Goal: Information Seeking & Learning: Learn about a topic

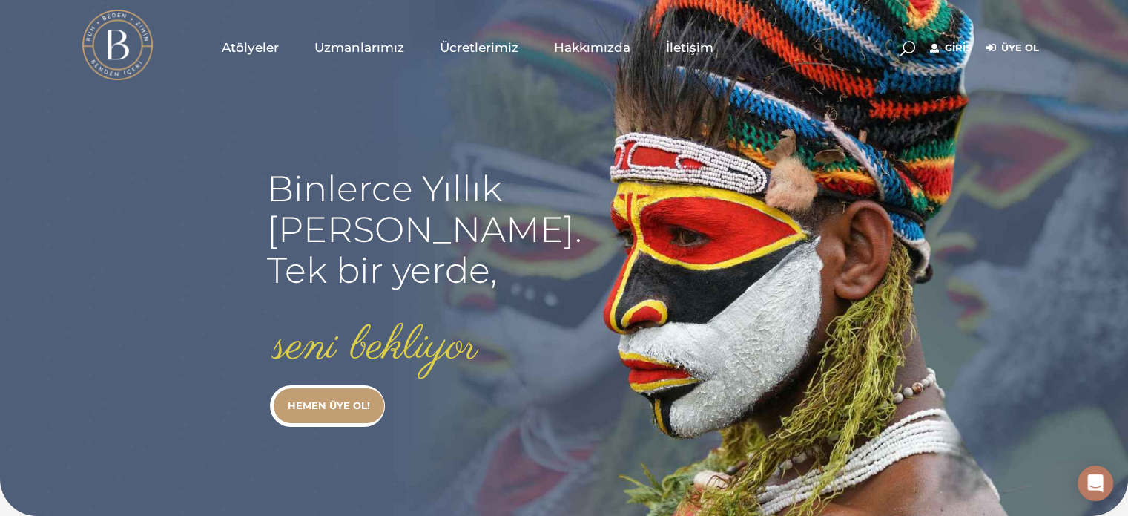
type input "[EMAIL_ADDRESS][DOMAIN_NAME]"
click at [952, 49] on link "Giriş" at bounding box center [951, 48] width 42 height 18
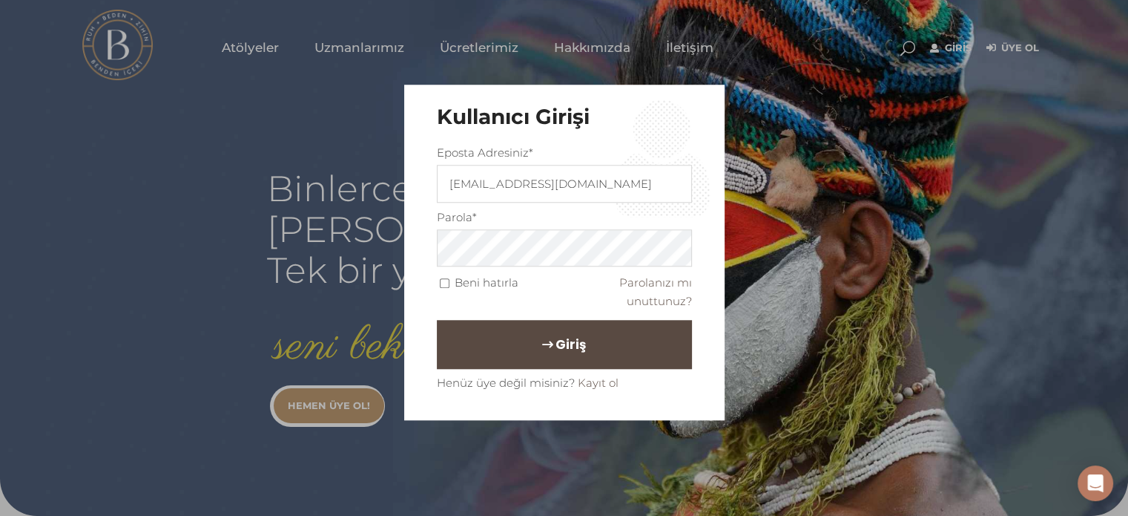
click at [556, 345] on span "Giriş" at bounding box center [571, 344] width 30 height 25
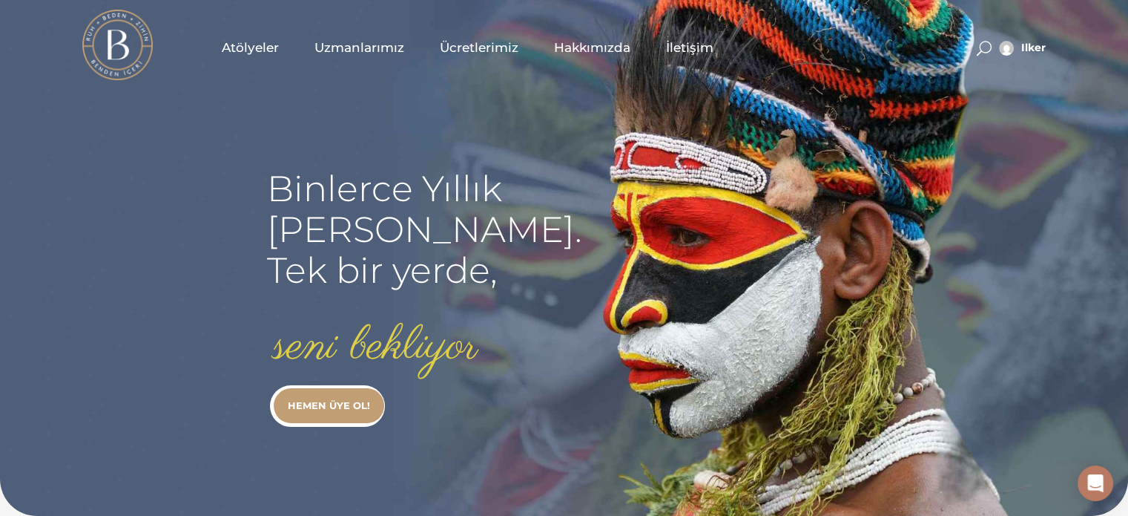
click at [269, 49] on span "Atölyeler" at bounding box center [250, 47] width 57 height 17
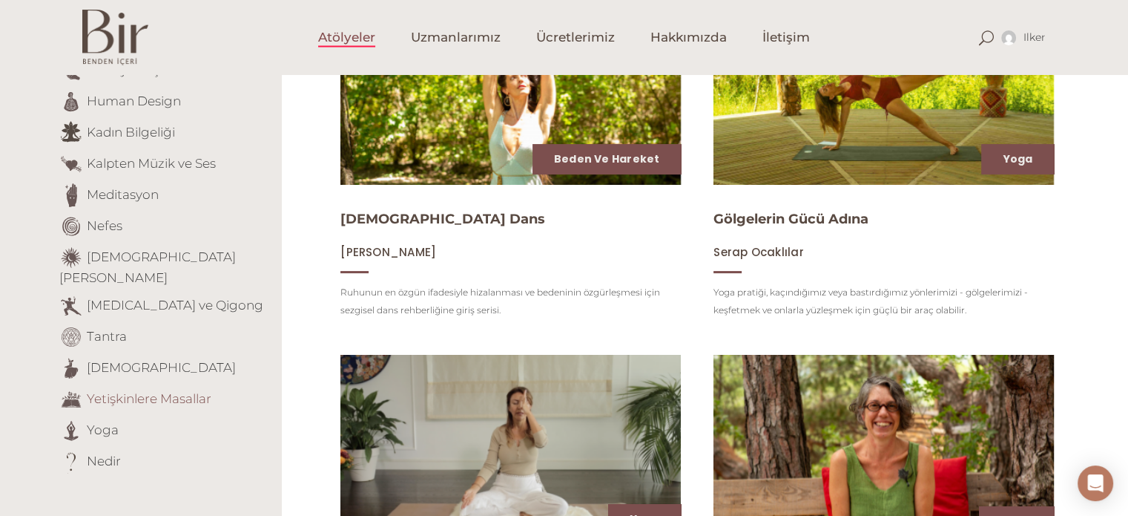
scroll to position [297, 0]
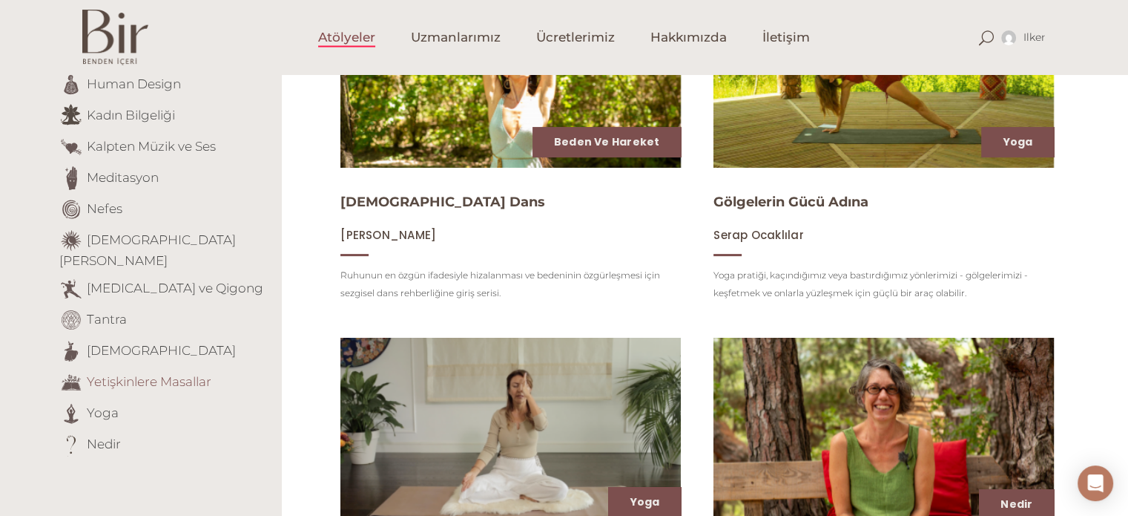
click at [115, 373] on link "Yetişkinlere Masallar" at bounding box center [149, 380] width 125 height 15
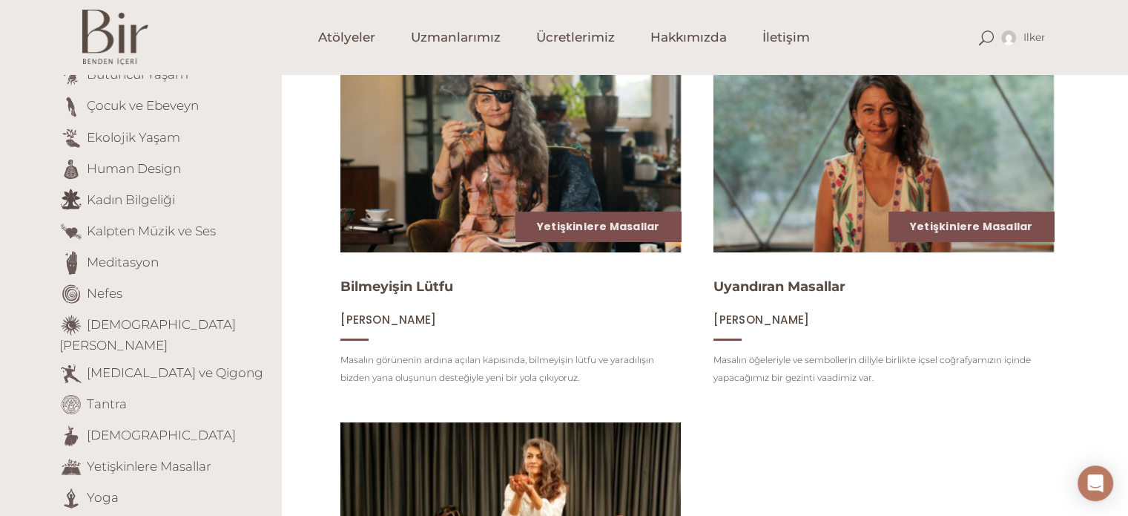
scroll to position [148, 0]
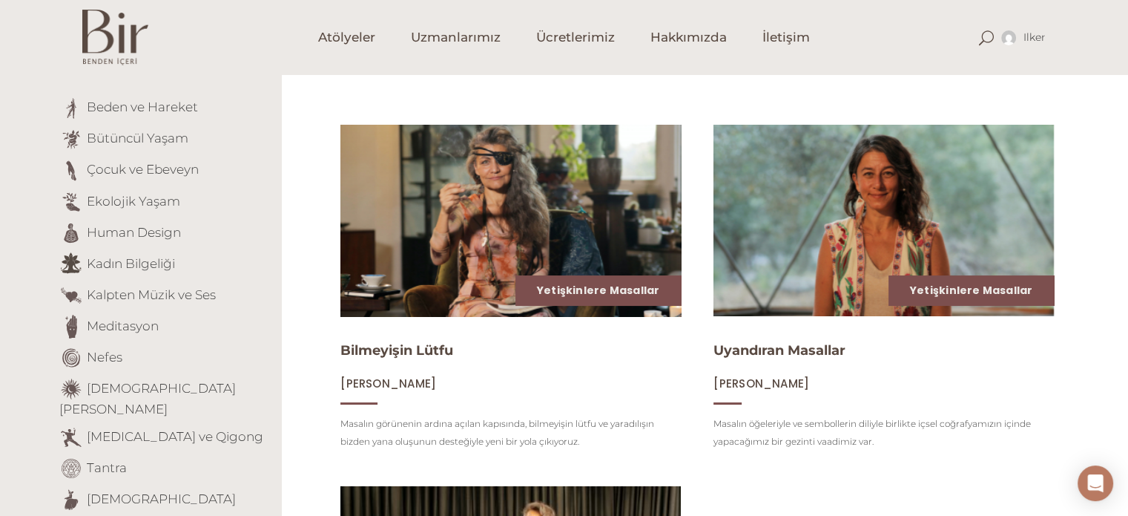
click at [480, 210] on img at bounding box center [510, 220] width 351 height 197
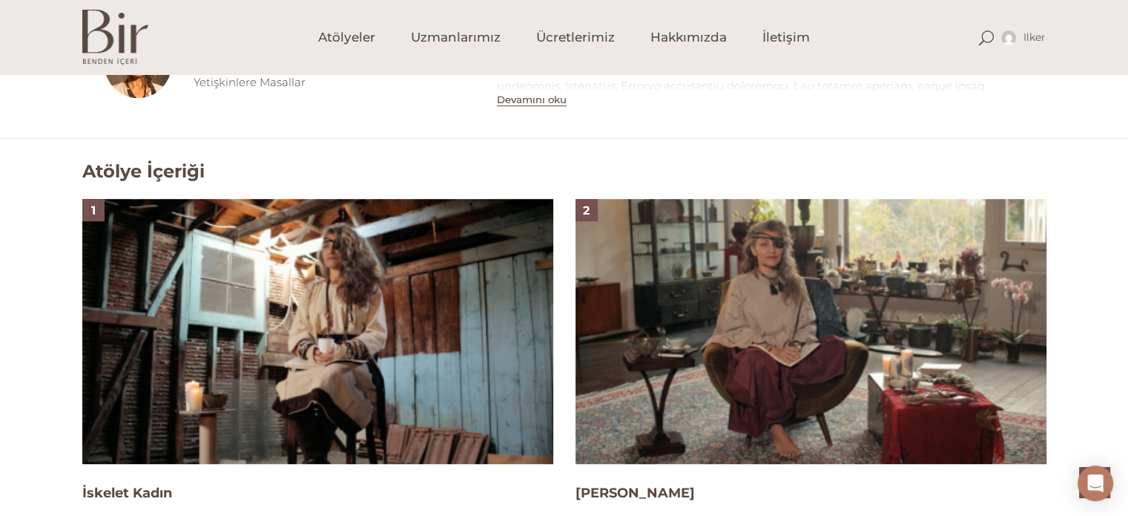
scroll to position [890, 0]
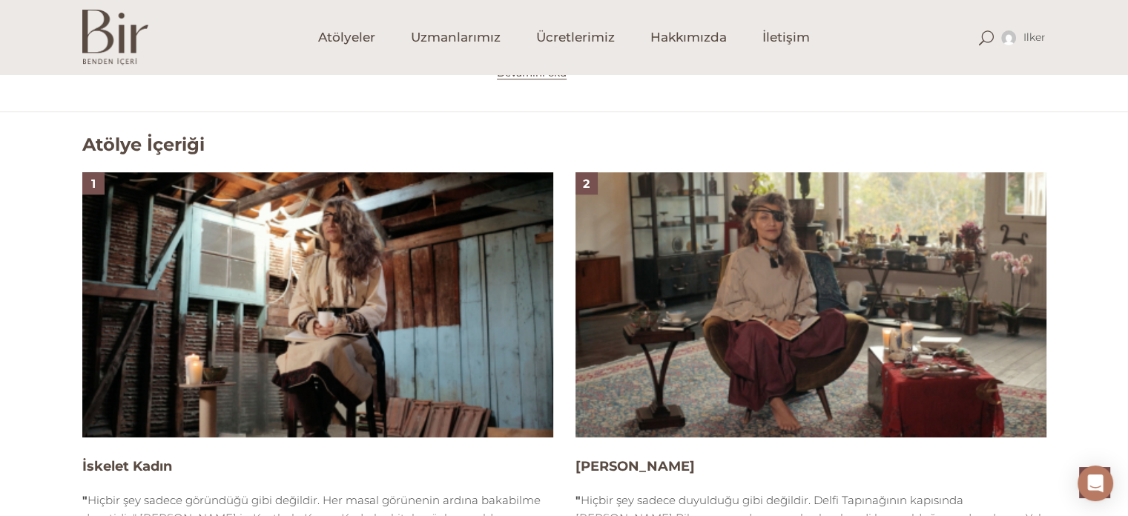
click at [322, 303] on img at bounding box center [317, 304] width 471 height 265
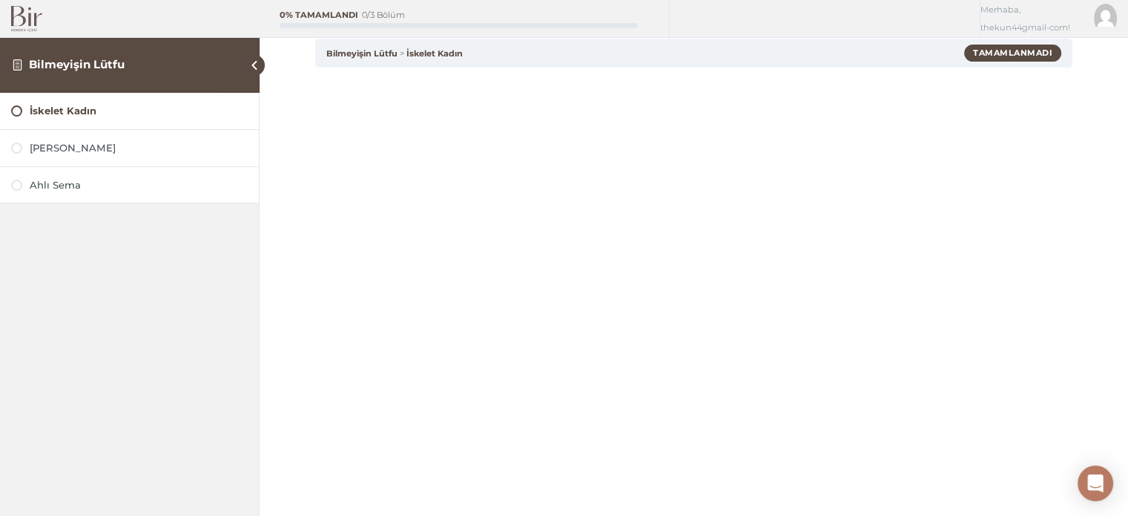
scroll to position [158, 0]
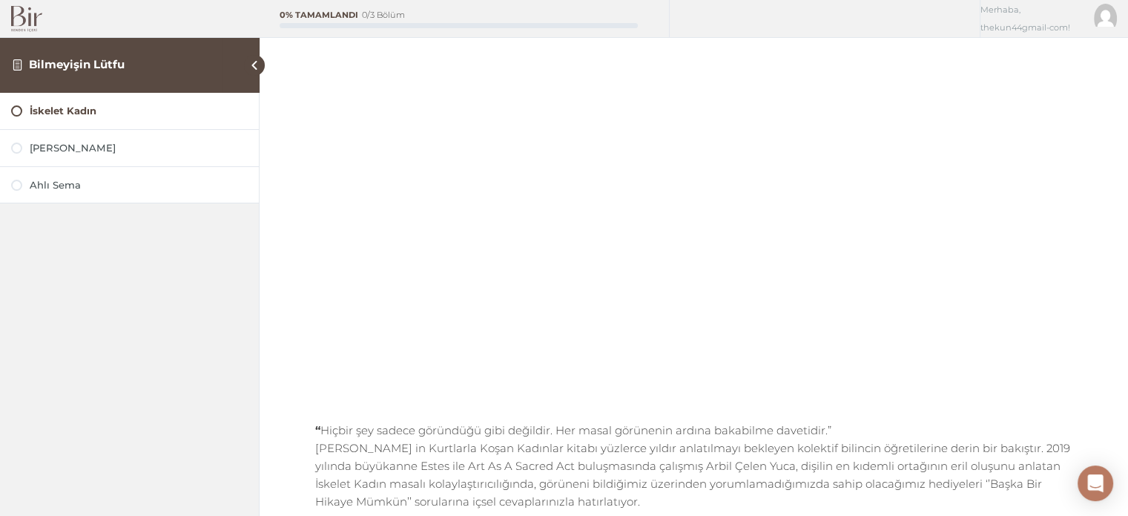
click at [516, 467] on p "“ Hiçbir şey sadece göründüğü gibi değildir. Her masal görünenin ardına bakabil…" at bounding box center [693, 465] width 757 height 89
